Goal: Task Accomplishment & Management: Complete application form

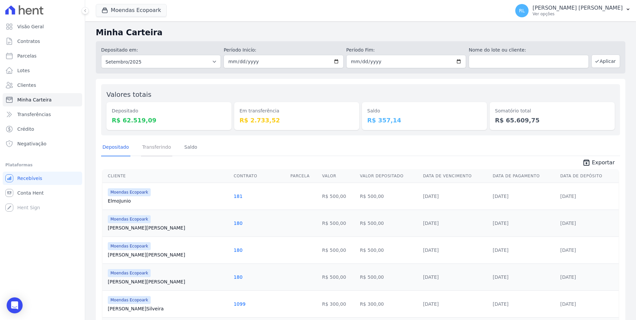
click at [160, 144] on link "Transferindo" at bounding box center [157, 147] width 32 height 17
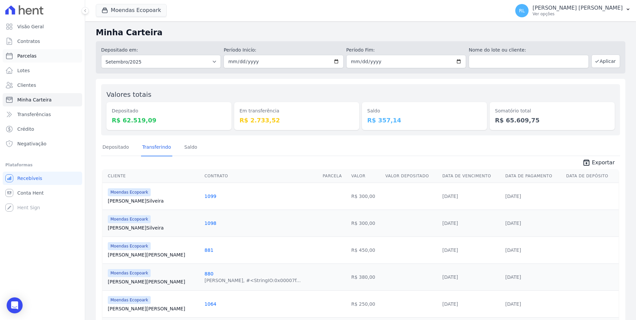
click at [32, 53] on span "Parcelas" at bounding box center [26, 56] width 19 height 7
select select
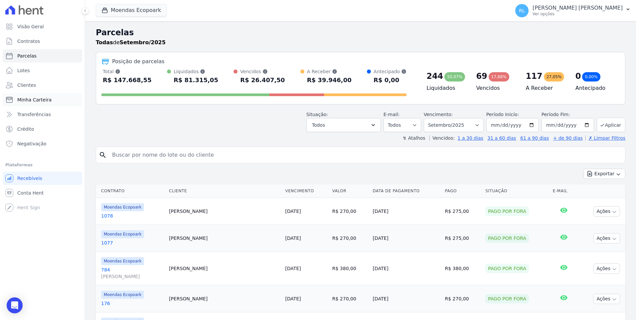
click at [33, 100] on span "Minha Carteira" at bounding box center [34, 99] width 34 height 7
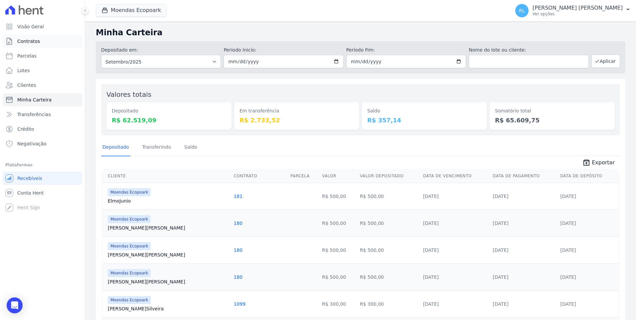
click at [41, 40] on link "Contratos" at bounding box center [42, 41] width 79 height 13
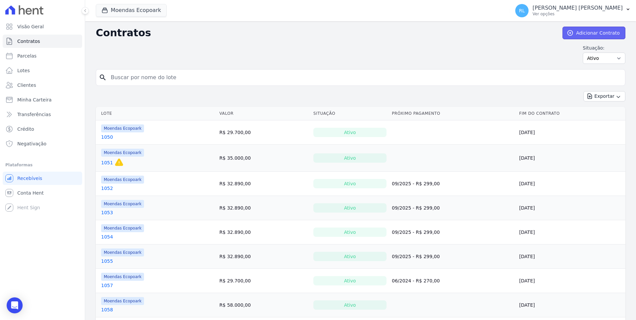
click at [578, 36] on link "Adicionar Contrato" at bounding box center [593, 33] width 63 height 13
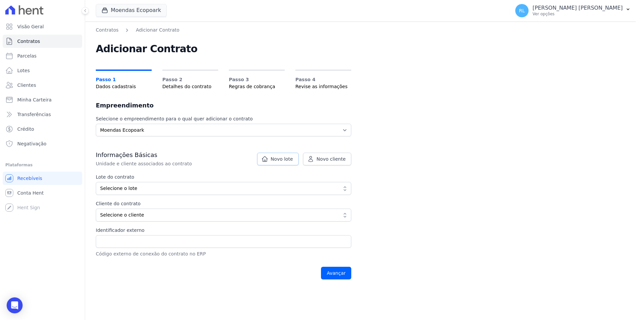
click at [277, 161] on span "Novo lote" at bounding box center [282, 159] width 22 height 7
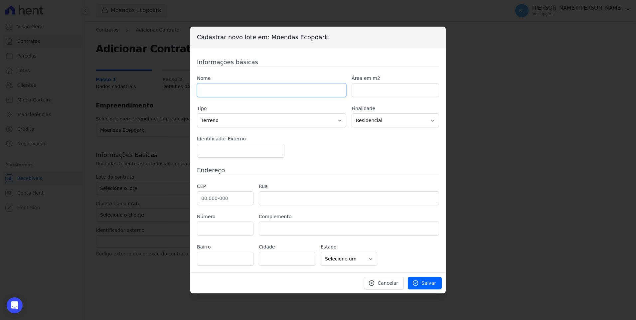
click at [231, 92] on input "text" at bounding box center [271, 90] width 149 height 14
type input "817"
type input "100"
click at [231, 92] on input "817" at bounding box center [271, 90] width 149 height 14
type input "8"
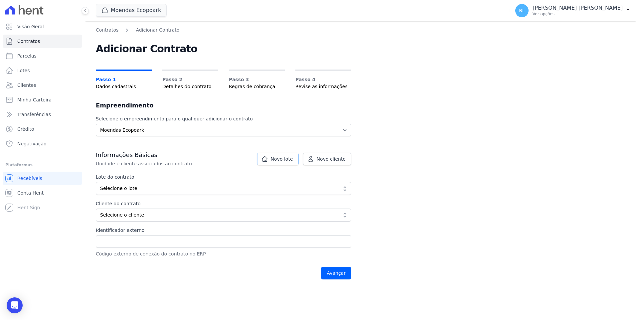
click at [276, 161] on span "Novo lote" at bounding box center [282, 159] width 22 height 7
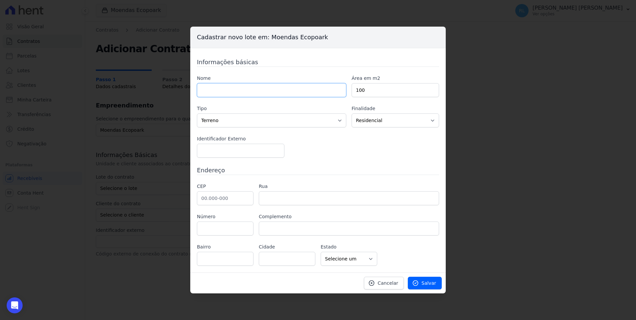
click at [227, 90] on input "text" at bounding box center [271, 90] width 149 height 14
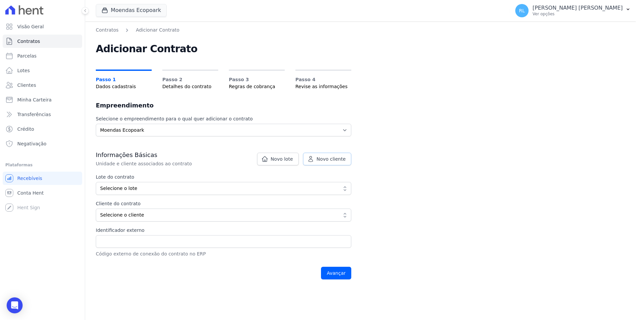
click at [336, 156] on span "Novo cliente" at bounding box center [331, 159] width 29 height 7
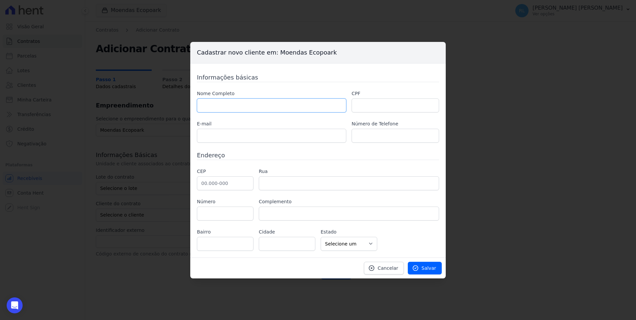
click at [256, 105] on input "text" at bounding box center [271, 105] width 149 height 14
paste input "[PERSON_NAME]"
type input "[PERSON_NAME]"
click at [374, 104] on input "text" at bounding box center [394, 105] width 87 height 14
paste input "577.535.198-32"
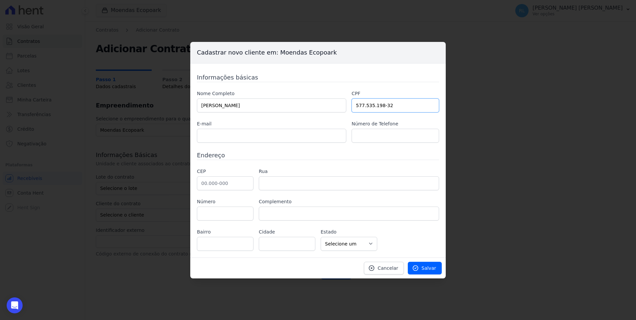
type input "577.535.198-32"
click at [222, 134] on input "text" at bounding box center [271, 136] width 149 height 14
paste input "[EMAIL_ADDRESS][DOMAIN_NAME]"
type input "[EMAIL_ADDRESS][DOMAIN_NAME]"
click at [380, 137] on input "text" at bounding box center [394, 136] width 87 height 14
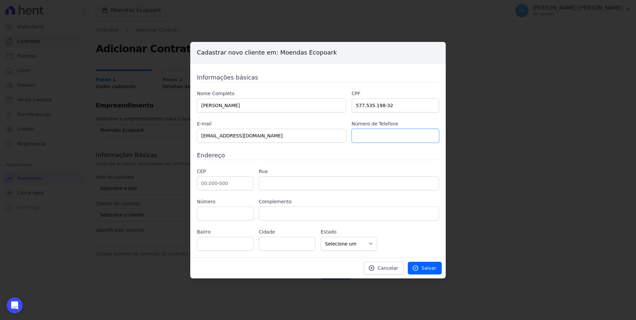
paste input "[PHONE_NUMBER]"
type input "[PHONE_NUMBER]"
click at [207, 180] on input "text" at bounding box center [225, 183] width 57 height 14
type input "46.640-000"
type input "Ituaçu"
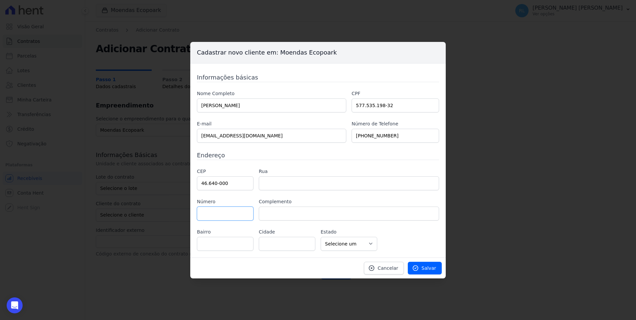
select select "BA"
click at [422, 265] on link "Salvar" at bounding box center [425, 268] width 34 height 13
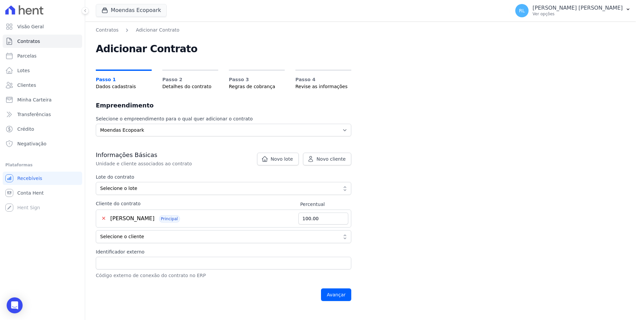
click at [135, 217] on span "[PERSON_NAME]" at bounding box center [132, 218] width 44 height 6
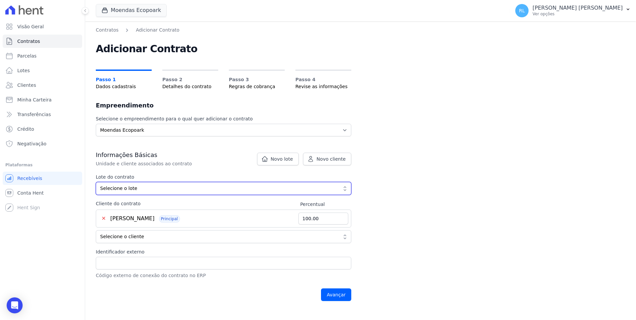
click at [122, 188] on span "Selecione o lote" at bounding box center [218, 188] width 237 height 7
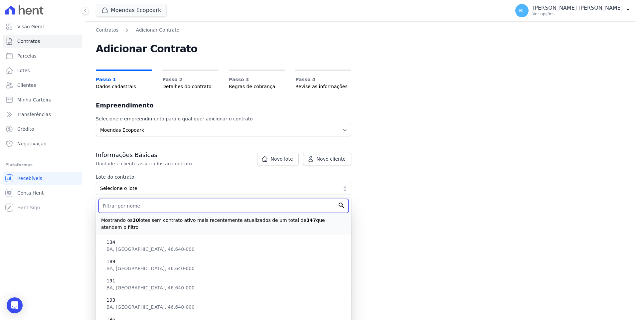
click at [138, 205] on input "text" at bounding box center [223, 206] width 250 height 14
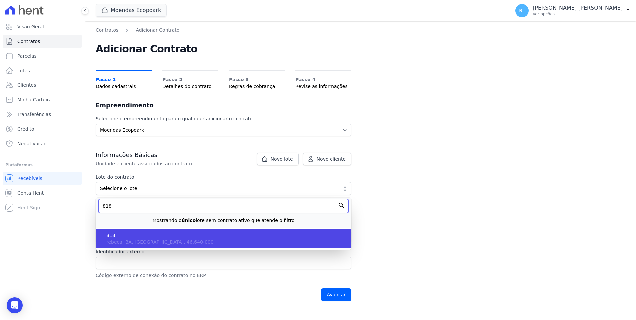
type input "818"
click at [132, 235] on span "818" at bounding box center [225, 235] width 239 height 7
type input "62a37347-b23f-4568-a9d9-befed5b752c2"
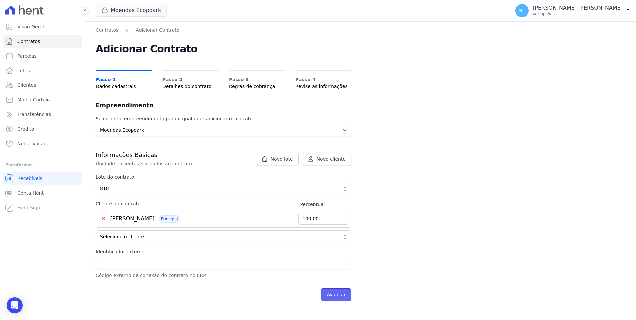
click at [329, 292] on input "Avançar" at bounding box center [336, 294] width 30 height 13
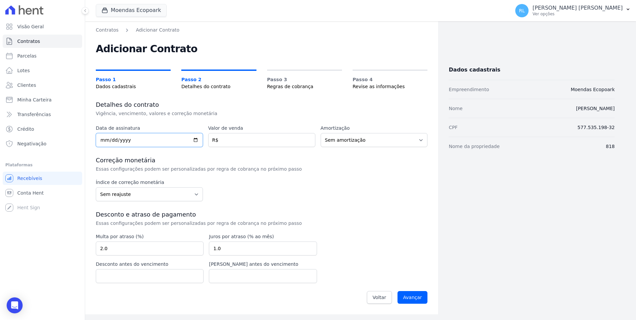
click at [103, 142] on input "date" at bounding box center [149, 140] width 107 height 14
type input "2025-09-18"
type input "45000"
click at [418, 297] on input "Avançar" at bounding box center [412, 297] width 30 height 13
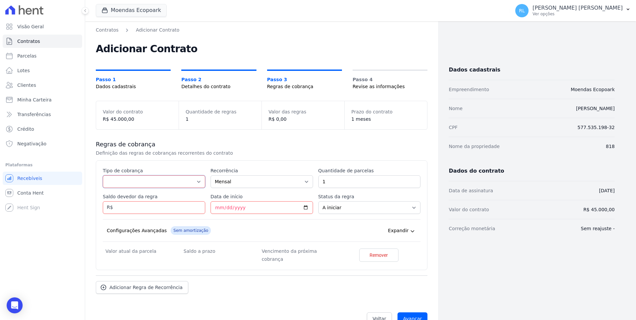
click at [129, 181] on select "Parcela Normal Entrada Sinal Intercalada Chaves Pré-chaves Pós-chaves Impostos …" at bounding box center [154, 181] width 102 height 13
select select "deposit"
click at [103, 175] on select "Parcela Normal Entrada Sinal Intercalada Chaves Pré-chaves Pós-chaves Impostos …" at bounding box center [154, 181] width 102 height 13
click at [337, 183] on input "1" at bounding box center [369, 181] width 102 height 13
type input "13"
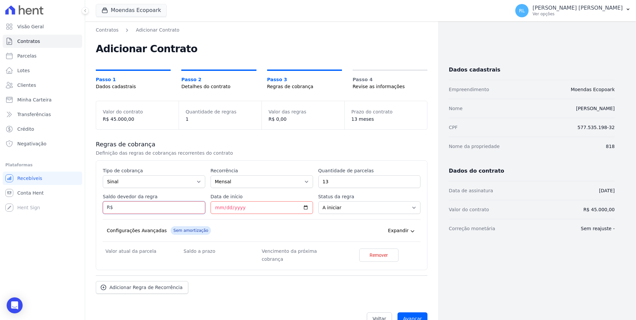
click at [119, 210] on input "Saldo devedor da regra" at bounding box center [154, 207] width 102 height 13
type input "2850"
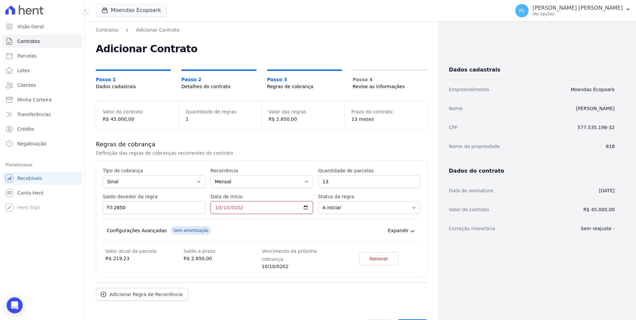
type input "2025-10-10"
drag, startPoint x: 133, startPoint y: 207, endPoint x: 110, endPoint y: 207, distance: 22.9
click at [110, 207] on div "Saldo devedor da regra 2850 R$" at bounding box center [154, 203] width 102 height 21
type input "5850"
click at [241, 205] on input "2025-10-10" at bounding box center [261, 207] width 102 height 13
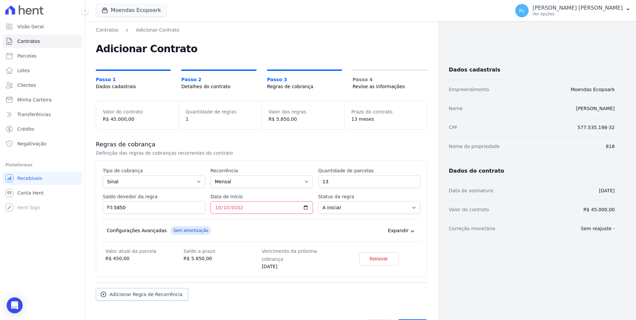
click at [165, 291] on span "Adicionar Regra de Recorrência" at bounding box center [145, 294] width 73 height 7
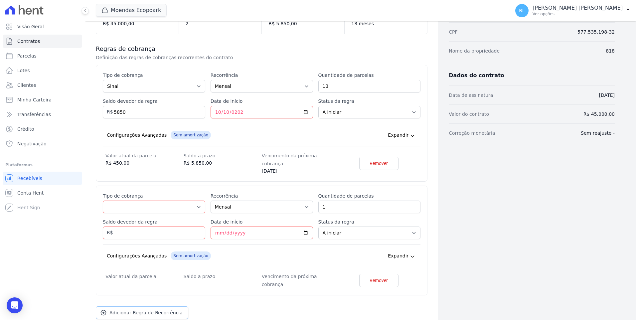
scroll to position [126, 0]
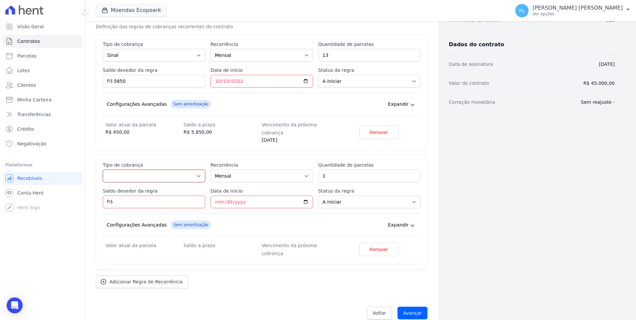
click at [122, 173] on select "Parcela Normal Entrada Sinal Intercalada Chaves Pré-chaves Pós-chaves Impostos …" at bounding box center [154, 176] width 102 height 13
select select "standard"
click at [103, 170] on select "Parcela Normal Entrada Sinal Intercalada Chaves Pré-chaves Pós-chaves Impostos …" at bounding box center [154, 176] width 102 height 13
drag, startPoint x: 338, startPoint y: 169, endPoint x: 297, endPoint y: 170, distance: 40.6
click at [297, 170] on div "Esse tipo de parcela não entra no saldo devedor do contrato. Tipo de cobrança P…" at bounding box center [262, 210] width 318 height 96
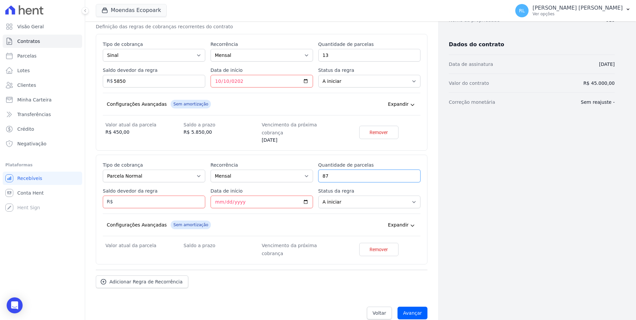
type input "87"
click at [135, 196] on input "Saldo devedor da regra" at bounding box center [154, 202] width 102 height 13
type input "39150"
click at [220, 196] on input "Data de início" at bounding box center [261, 202] width 102 height 13
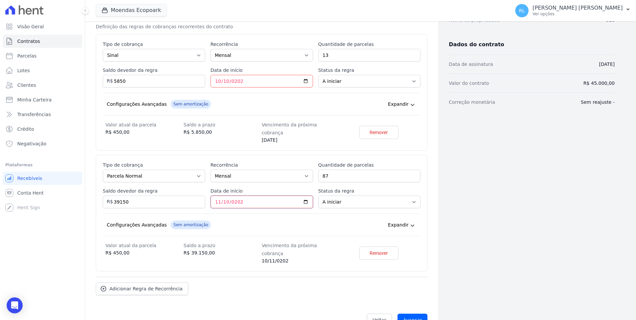
type input "2026-11-10"
click at [249, 277] on div "Adicionar Regra de Recorrência" at bounding box center [262, 286] width 332 height 18
click at [423, 314] on input "Avançar" at bounding box center [412, 320] width 30 height 13
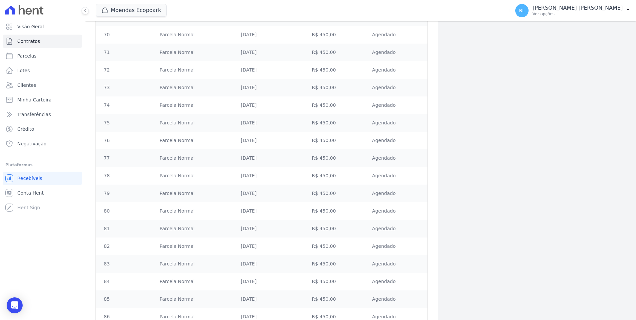
scroll to position [1629, 0]
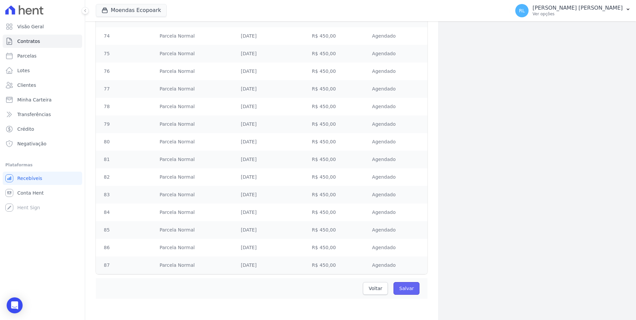
click at [402, 290] on input "Salvar" at bounding box center [406, 288] width 26 height 13
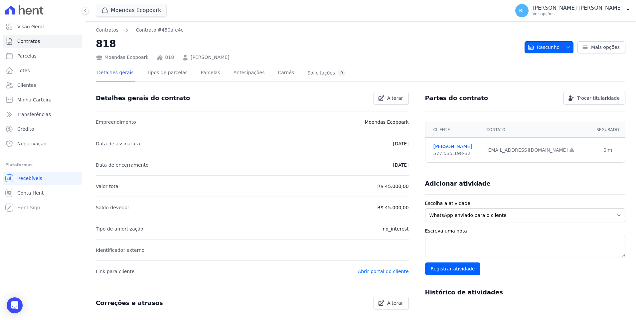
click at [565, 46] on icon "button" at bounding box center [567, 47] width 5 height 5
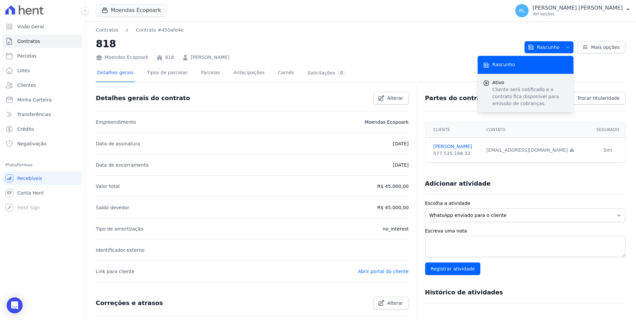
click at [520, 85] on span "Ativo" at bounding box center [530, 82] width 76 height 7
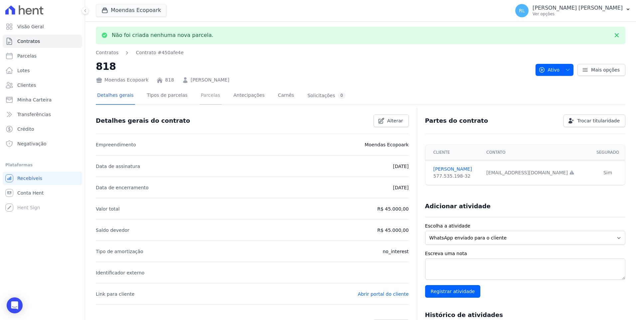
click at [203, 96] on link "Parcelas" at bounding box center [211, 96] width 22 height 18
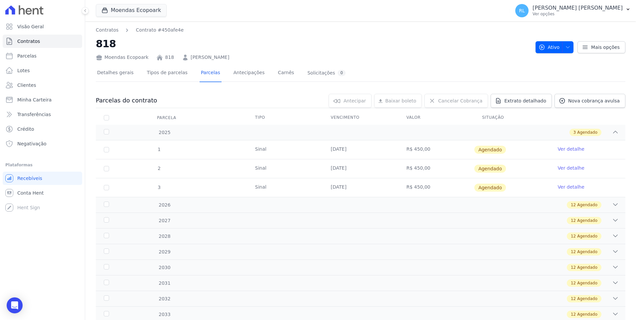
click at [570, 148] on link "Ver detalhe" at bounding box center [571, 149] width 27 height 7
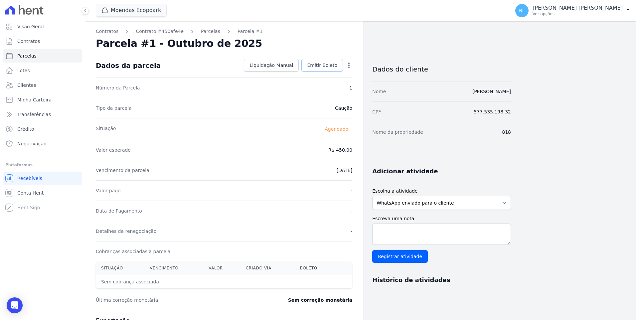
click at [321, 68] on link "Emitir Boleto" at bounding box center [322, 65] width 42 height 13
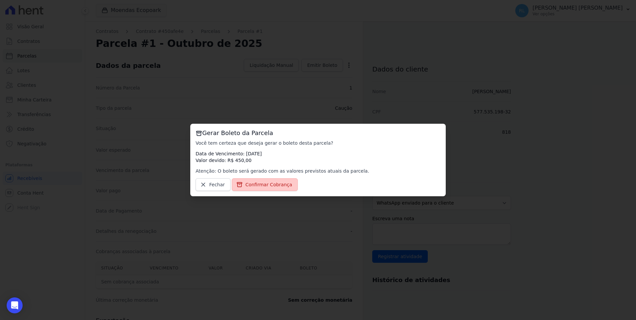
click at [277, 183] on span "Confirmar Cobrança" at bounding box center [268, 184] width 47 height 7
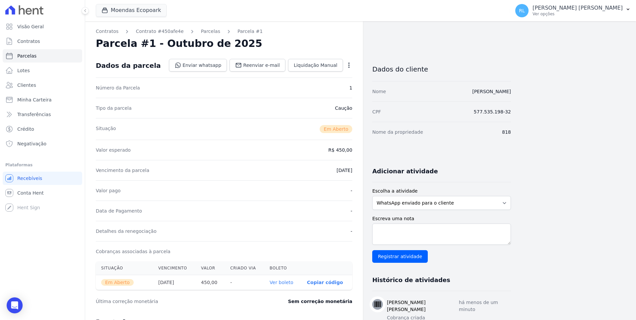
click at [275, 282] on link "Ver boleto" at bounding box center [282, 282] width 24 height 5
click at [152, 29] on link "Contrato #450afe4e" at bounding box center [160, 31] width 48 height 7
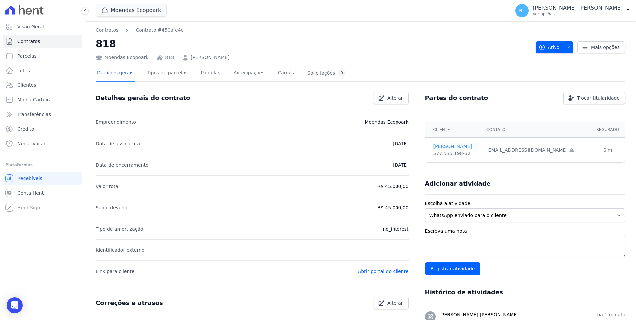
click at [447, 147] on link "[PERSON_NAME]" at bounding box center [455, 146] width 45 height 7
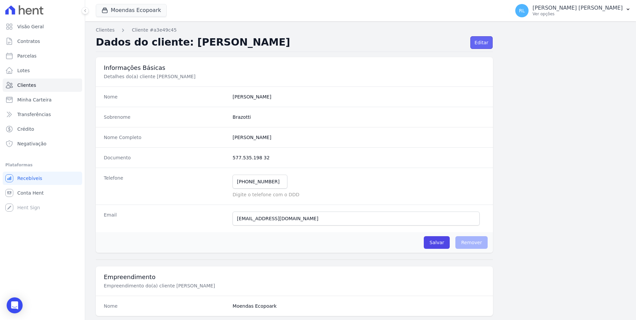
click at [479, 45] on link "Editar" at bounding box center [481, 42] width 22 height 13
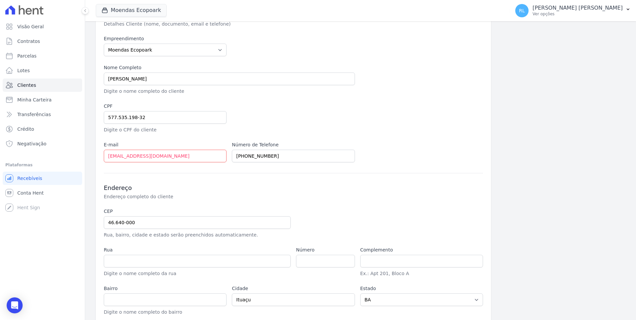
scroll to position [67, 0]
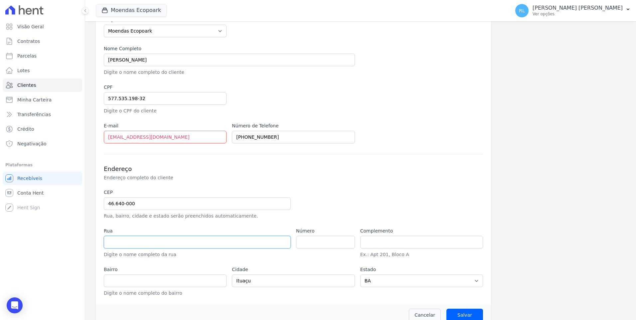
click at [126, 244] on input "text" at bounding box center [197, 242] width 187 height 13
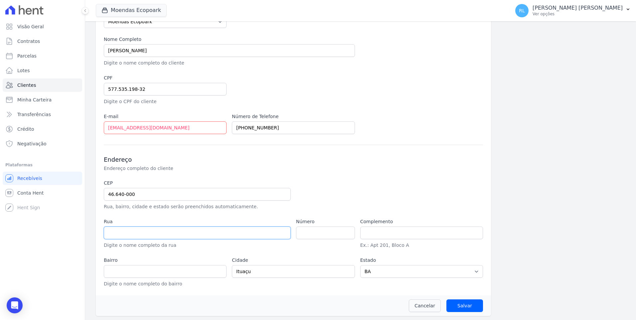
scroll to position [77, 0]
click at [180, 235] on input "text" at bounding box center [197, 231] width 187 height 13
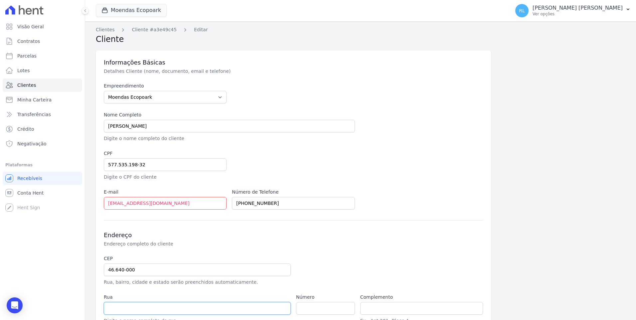
scroll to position [0, 0]
click at [140, 311] on input "text" at bounding box center [197, 308] width 187 height 13
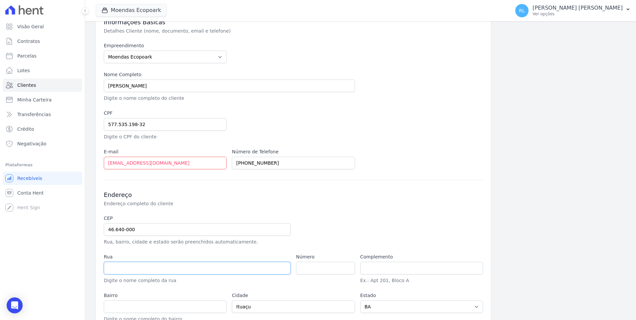
scroll to position [77, 0]
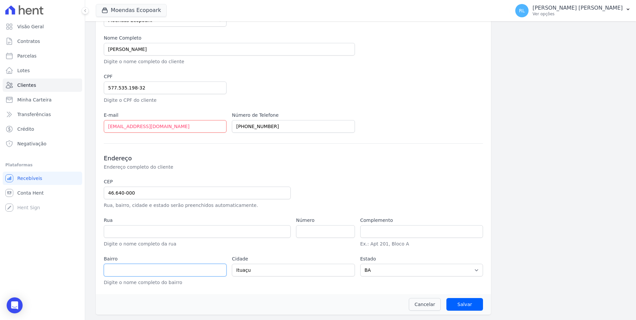
click at [143, 265] on input "text" at bounding box center [165, 270] width 123 height 13
click at [317, 231] on input "number" at bounding box center [325, 231] width 59 height 13
click at [249, 200] on div "CEP 46.640-000 Rua, bairro, cidade e estado serão preenchidos automaticamente." at bounding box center [197, 193] width 187 height 31
click at [458, 299] on input "Salvar" at bounding box center [464, 304] width 37 height 13
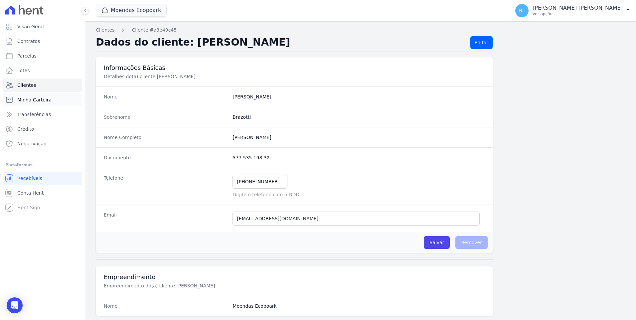
click at [38, 98] on span "Minha Carteira" at bounding box center [34, 99] width 34 height 7
